Goal: Transaction & Acquisition: Purchase product/service

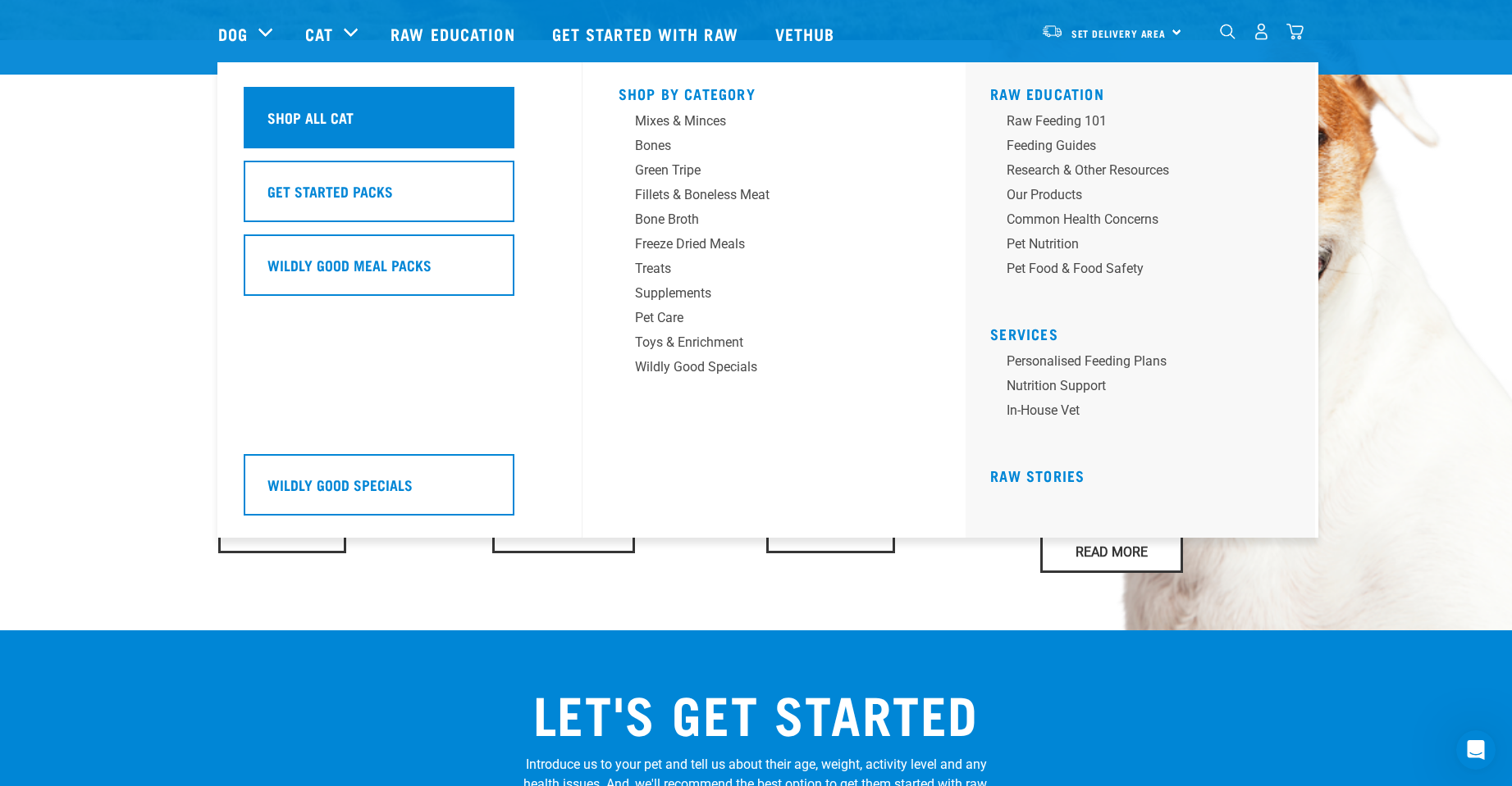
click at [327, 119] on h5 "Shop All Cat" at bounding box center [310, 117] width 86 height 21
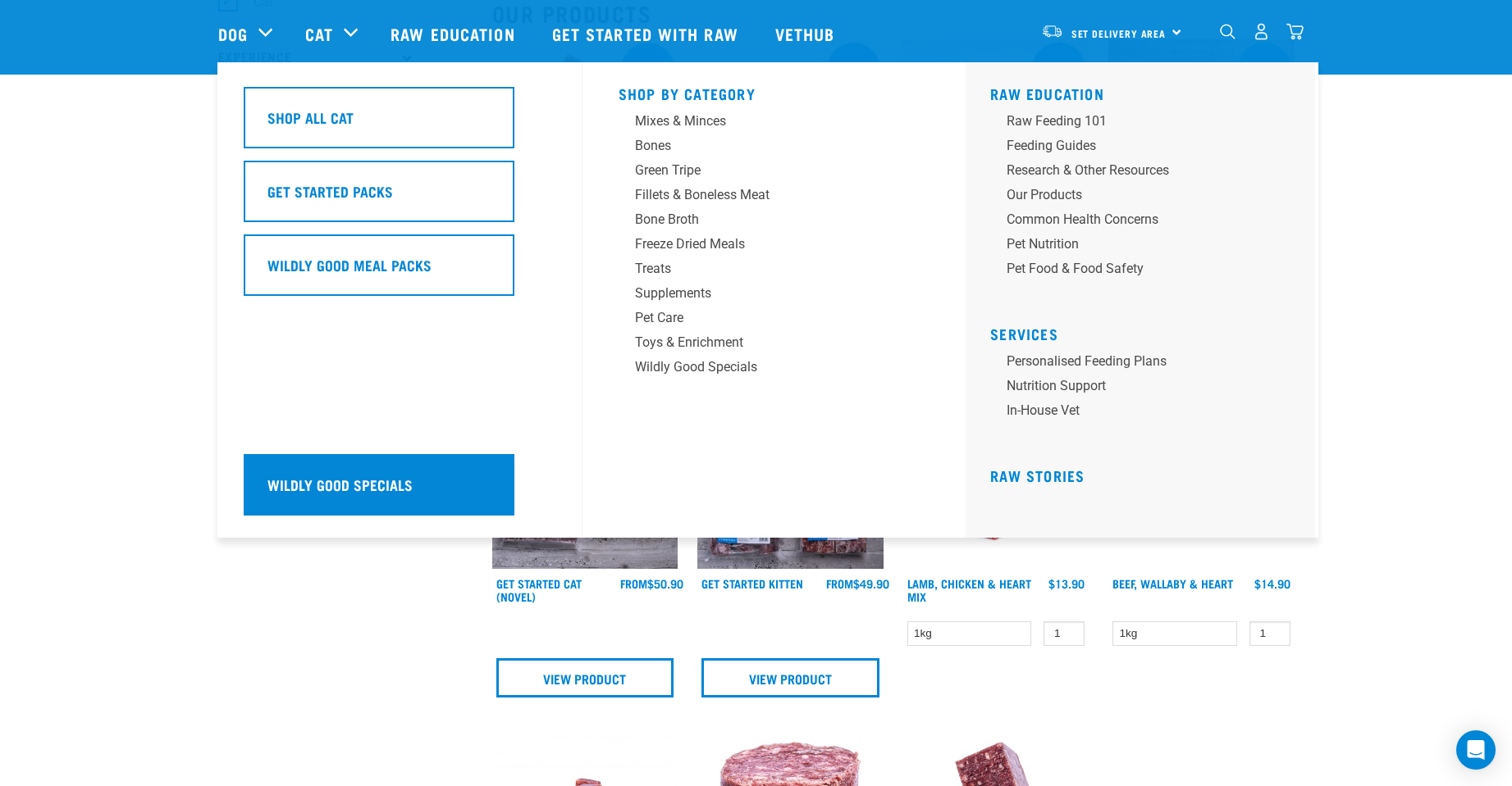
scroll to position [328, 0]
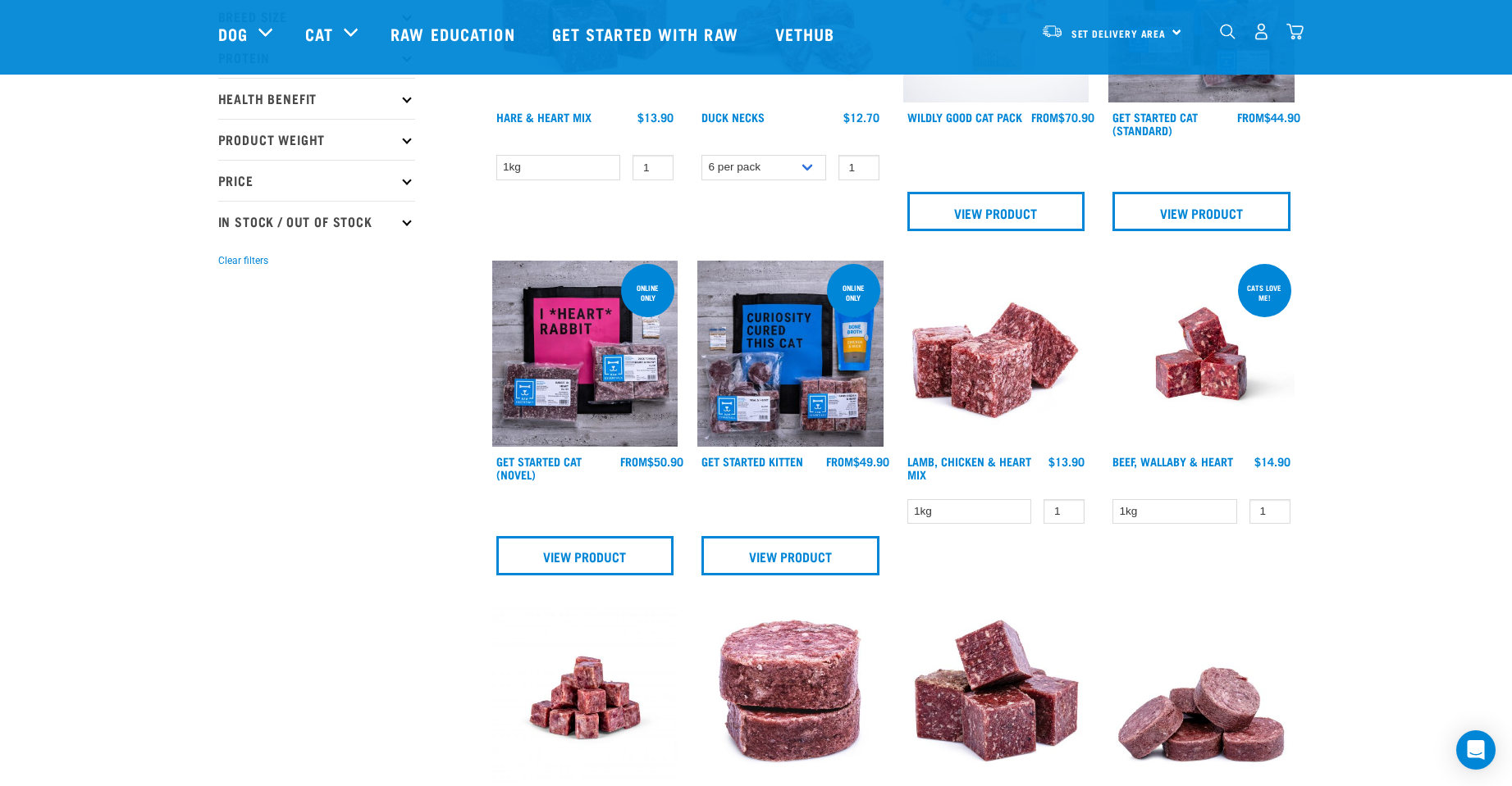
click at [577, 379] on img at bounding box center [585, 354] width 186 height 186
